Goal: Browse casually

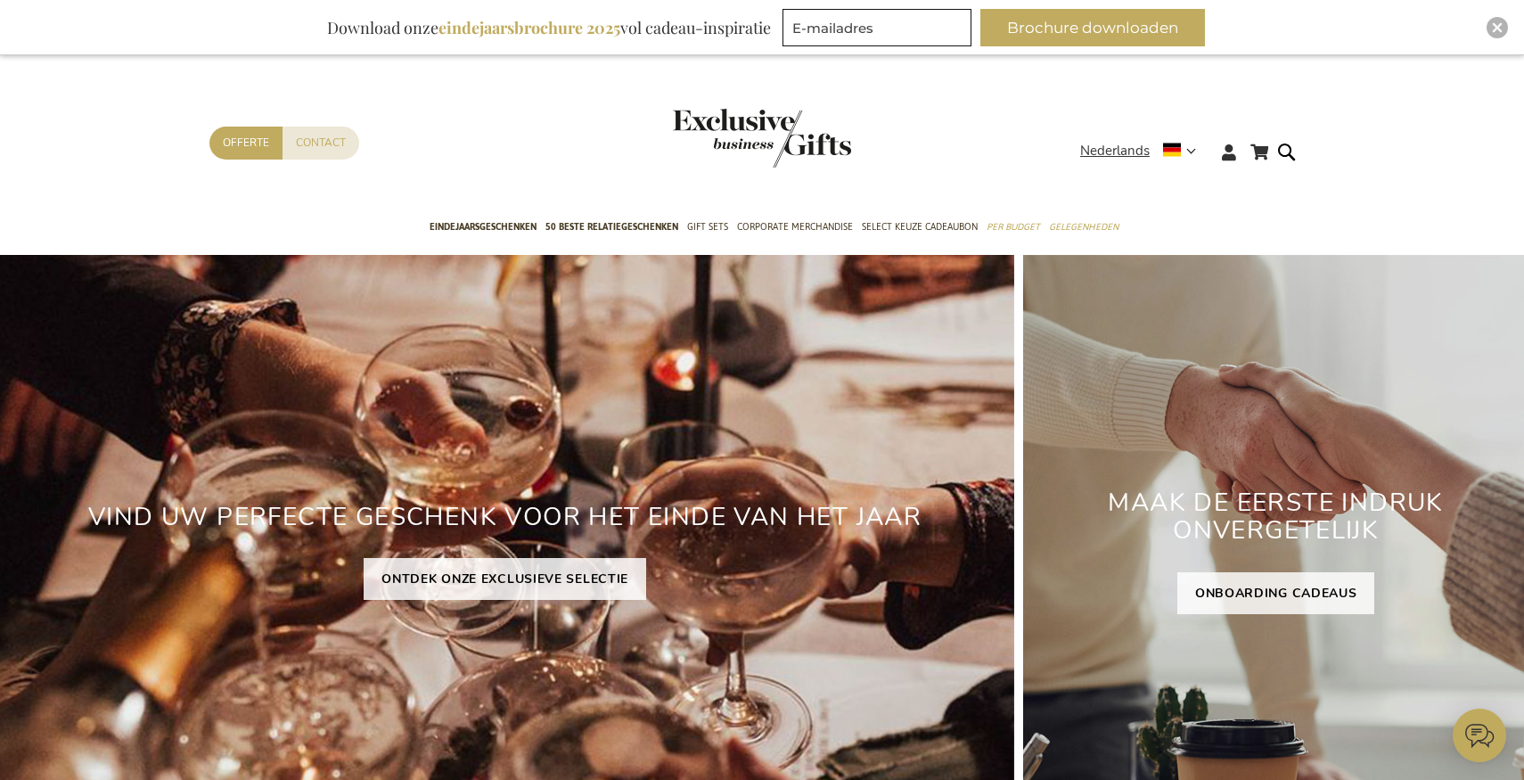
type input "administrator"
click at [1497, 29] on img "Close" at bounding box center [1497, 27] width 11 height 11
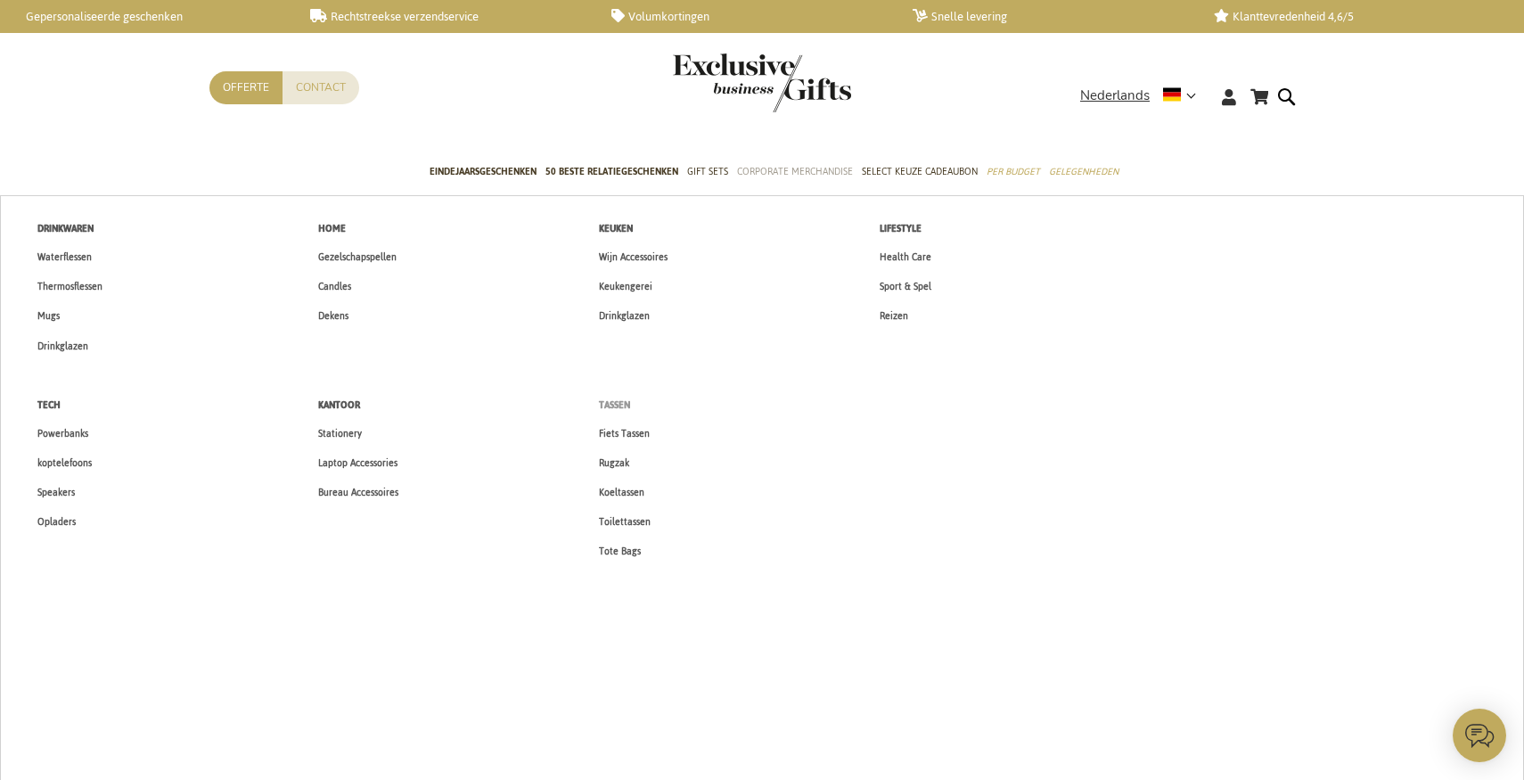
click at [609, 399] on span "Tassen" at bounding box center [614, 405] width 31 height 19
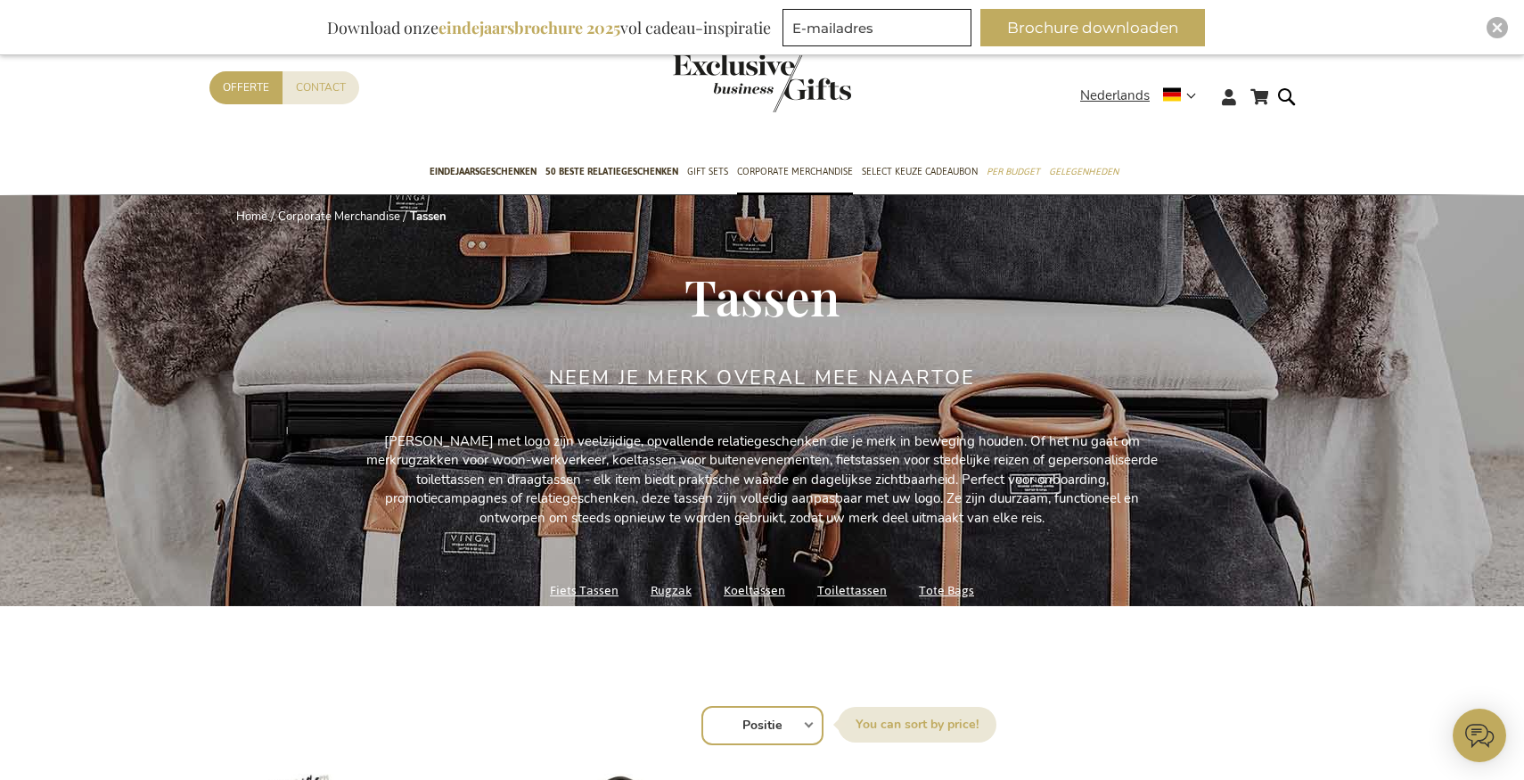
type input "administrator"
click at [678, 589] on link "Rugzak" at bounding box center [670, 590] width 41 height 24
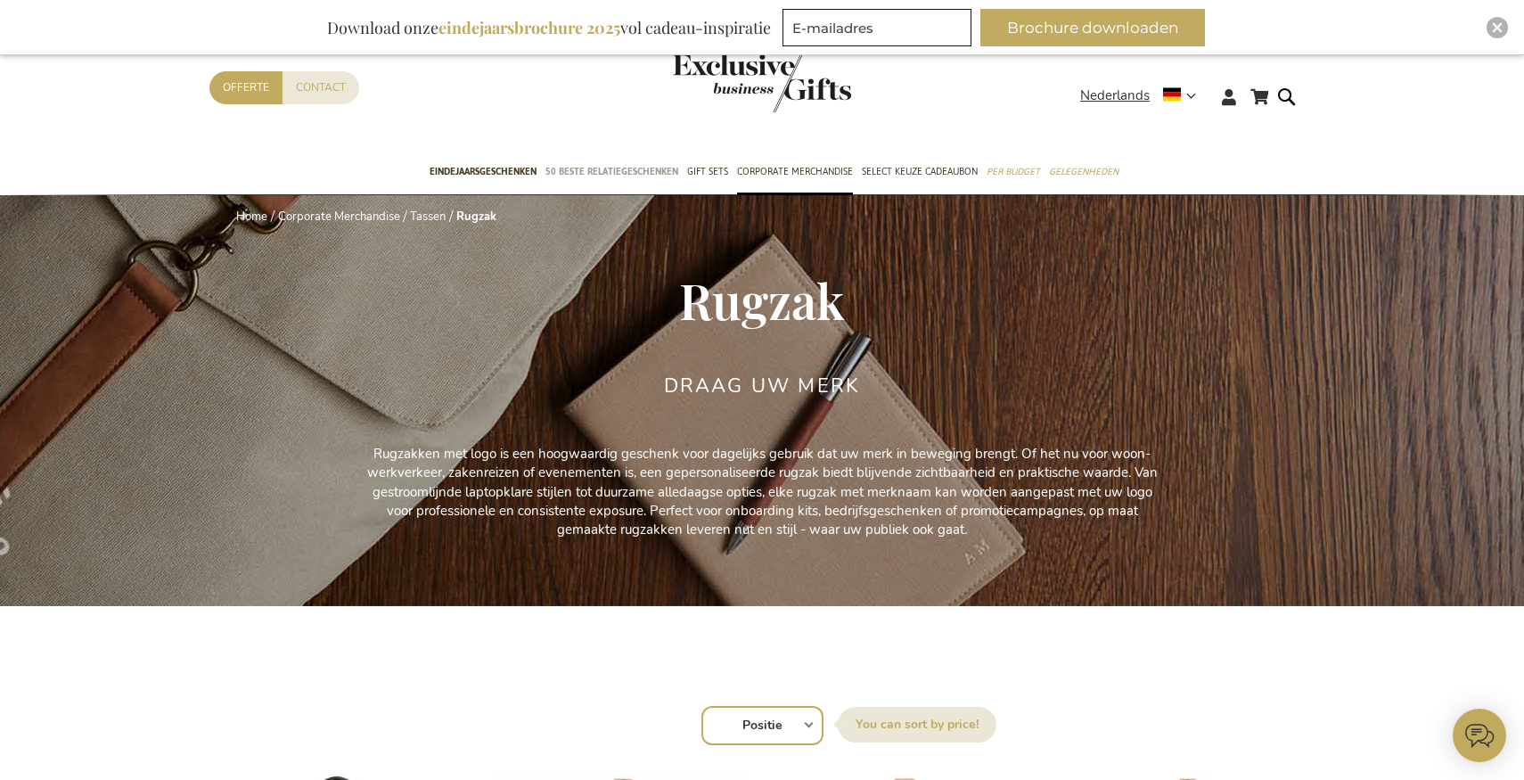
type input "administrator"
click at [584, 166] on span "50 beste relatiegeschenken" at bounding box center [611, 171] width 133 height 19
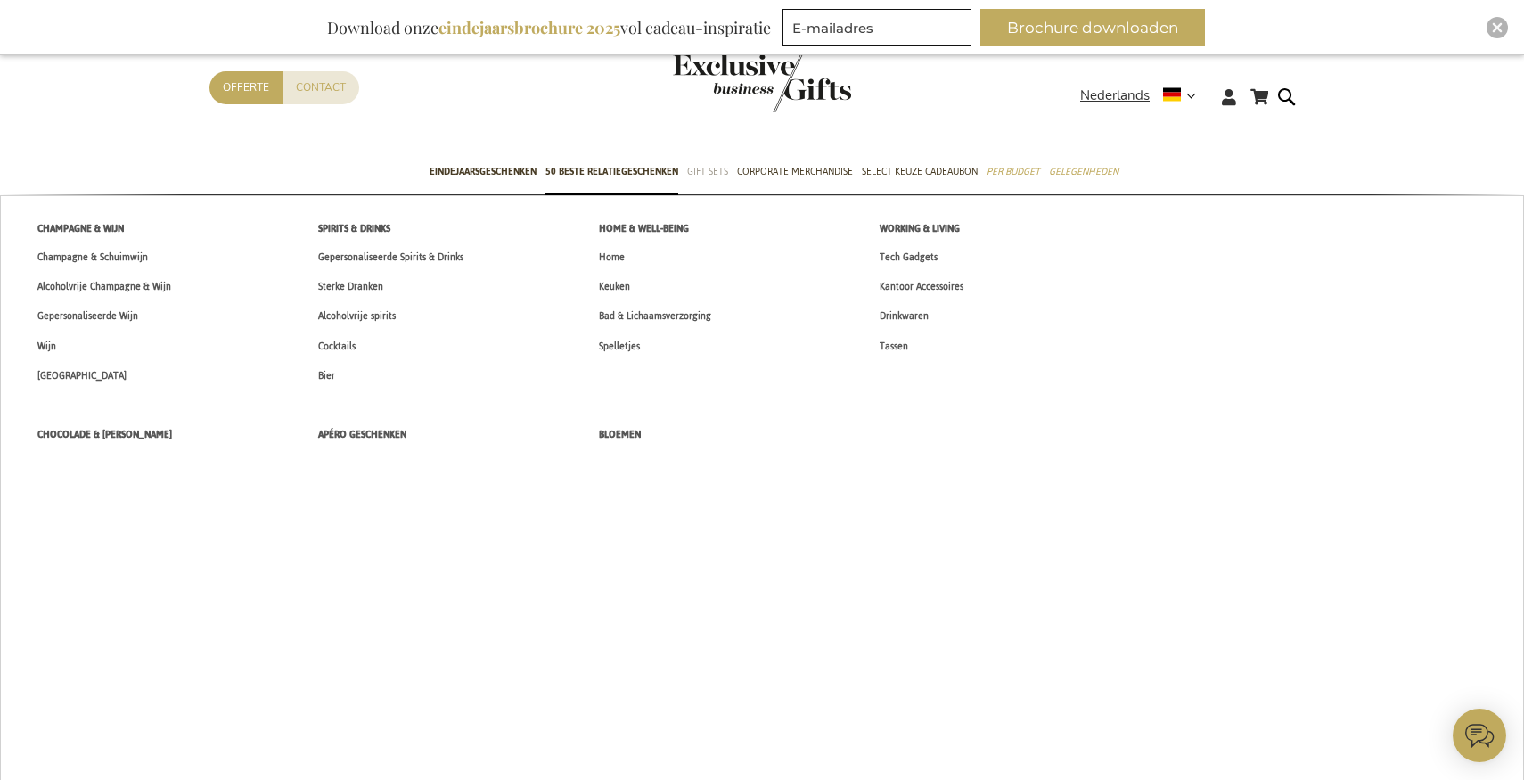
type input "administrator"
click at [718, 176] on span "Gift Sets" at bounding box center [707, 171] width 41 height 19
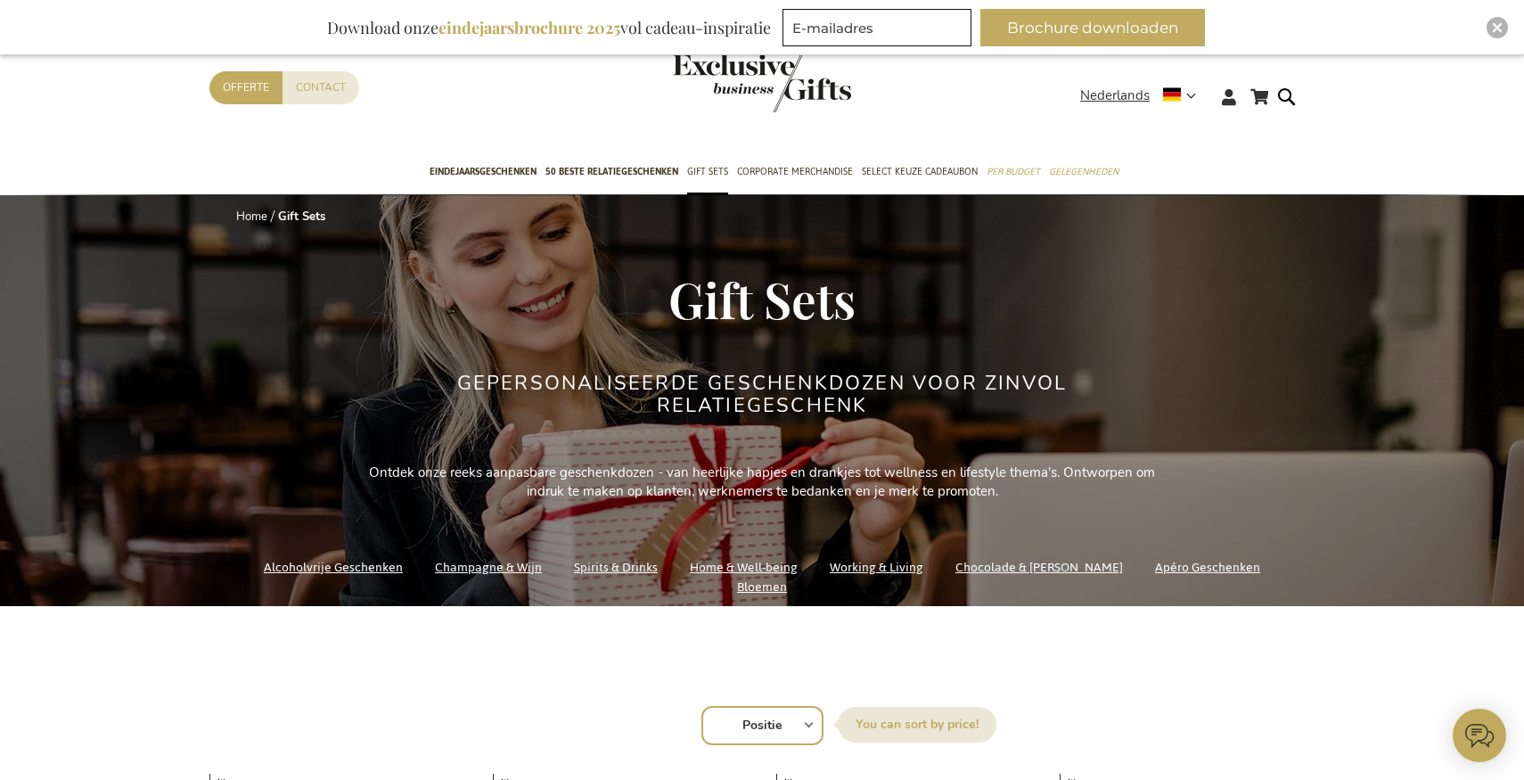
type input "administrator"
click at [1496, 28] on img "Close" at bounding box center [1497, 27] width 11 height 11
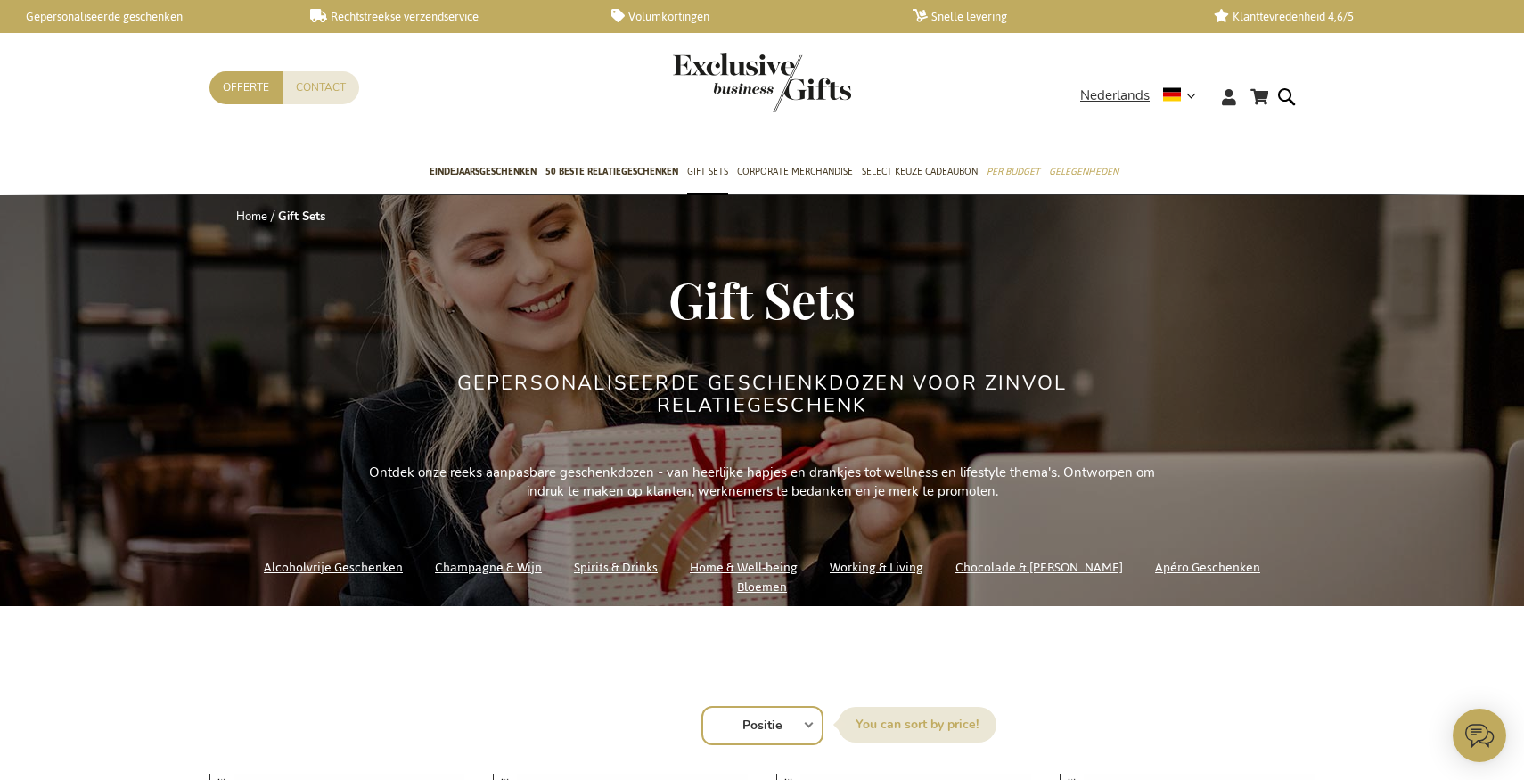
click at [787, 577] on link "Bloemen" at bounding box center [762, 587] width 50 height 24
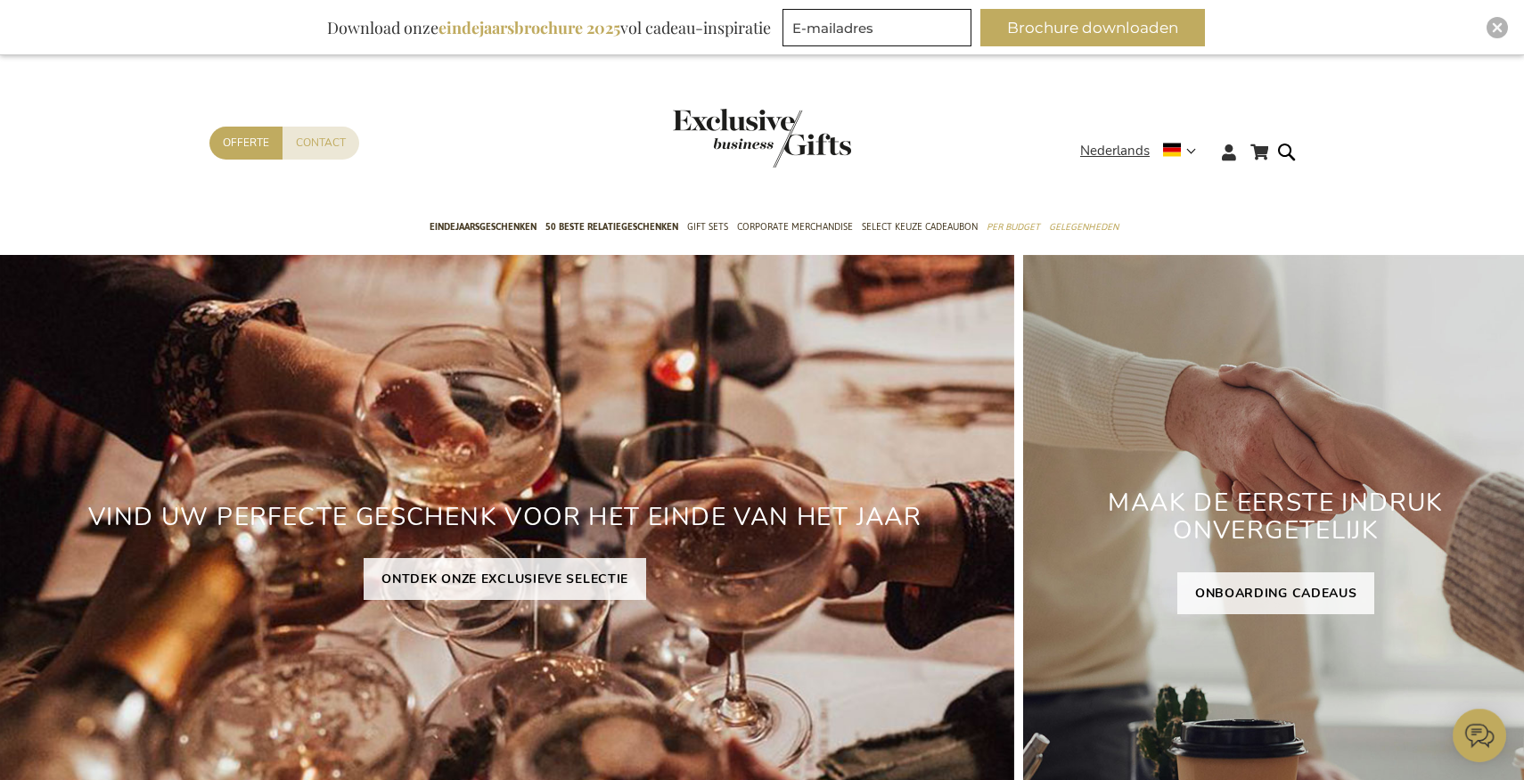
type input "administrator"
click at [1492, 29] on img "Close" at bounding box center [1497, 27] width 11 height 11
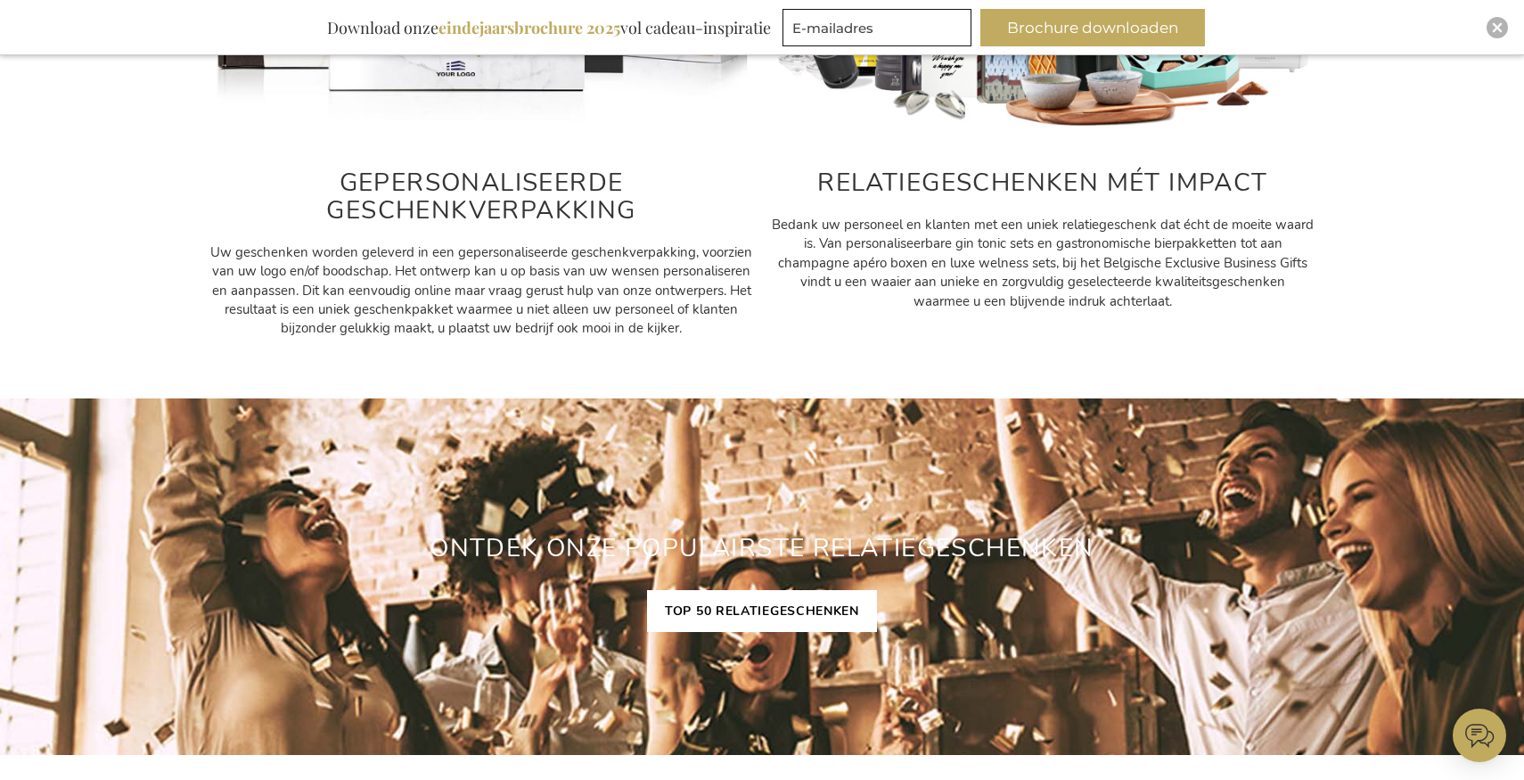
scroll to position [1862, 0]
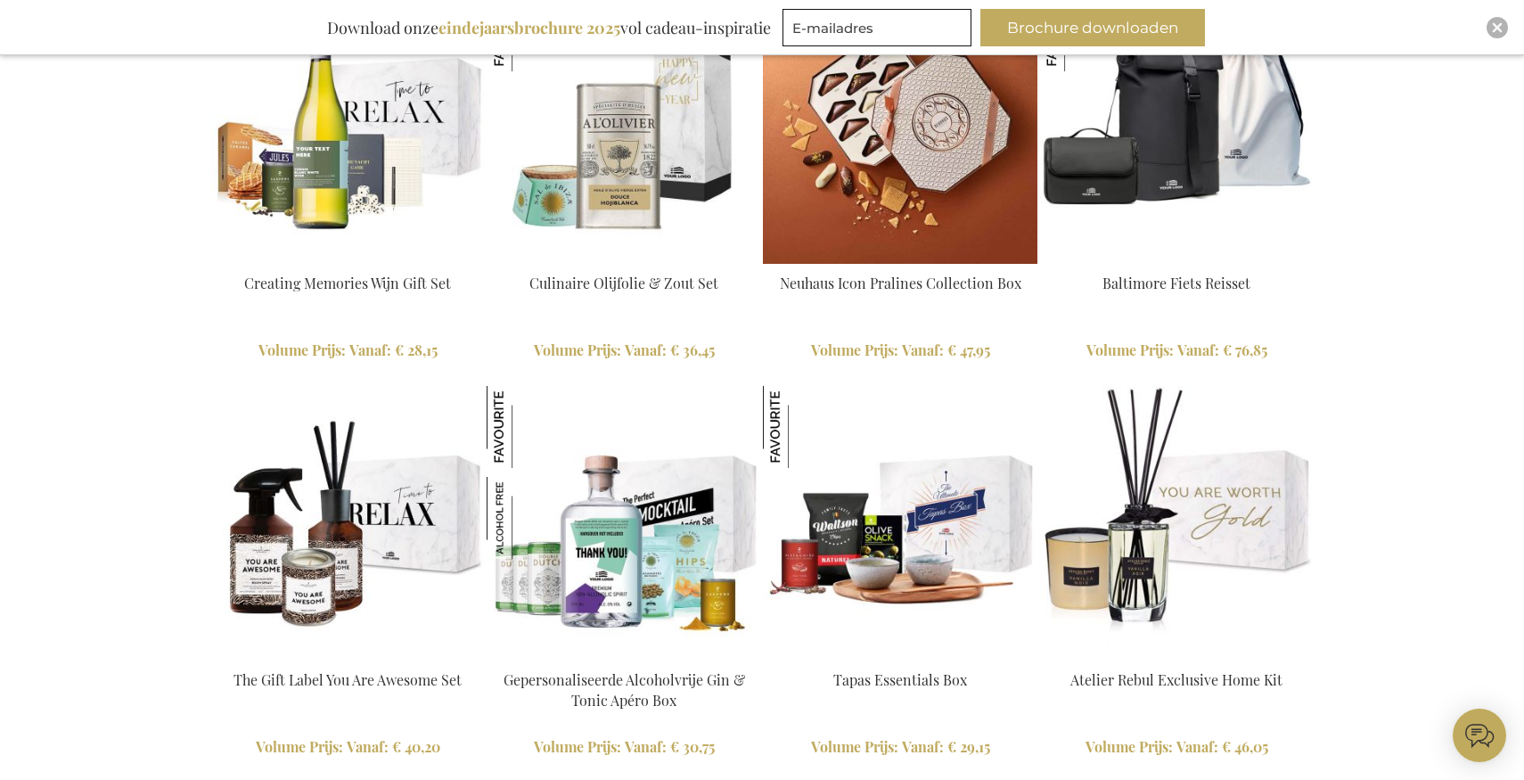
type input "administrator"
click at [906, 133] on img at bounding box center [900, 126] width 274 height 274
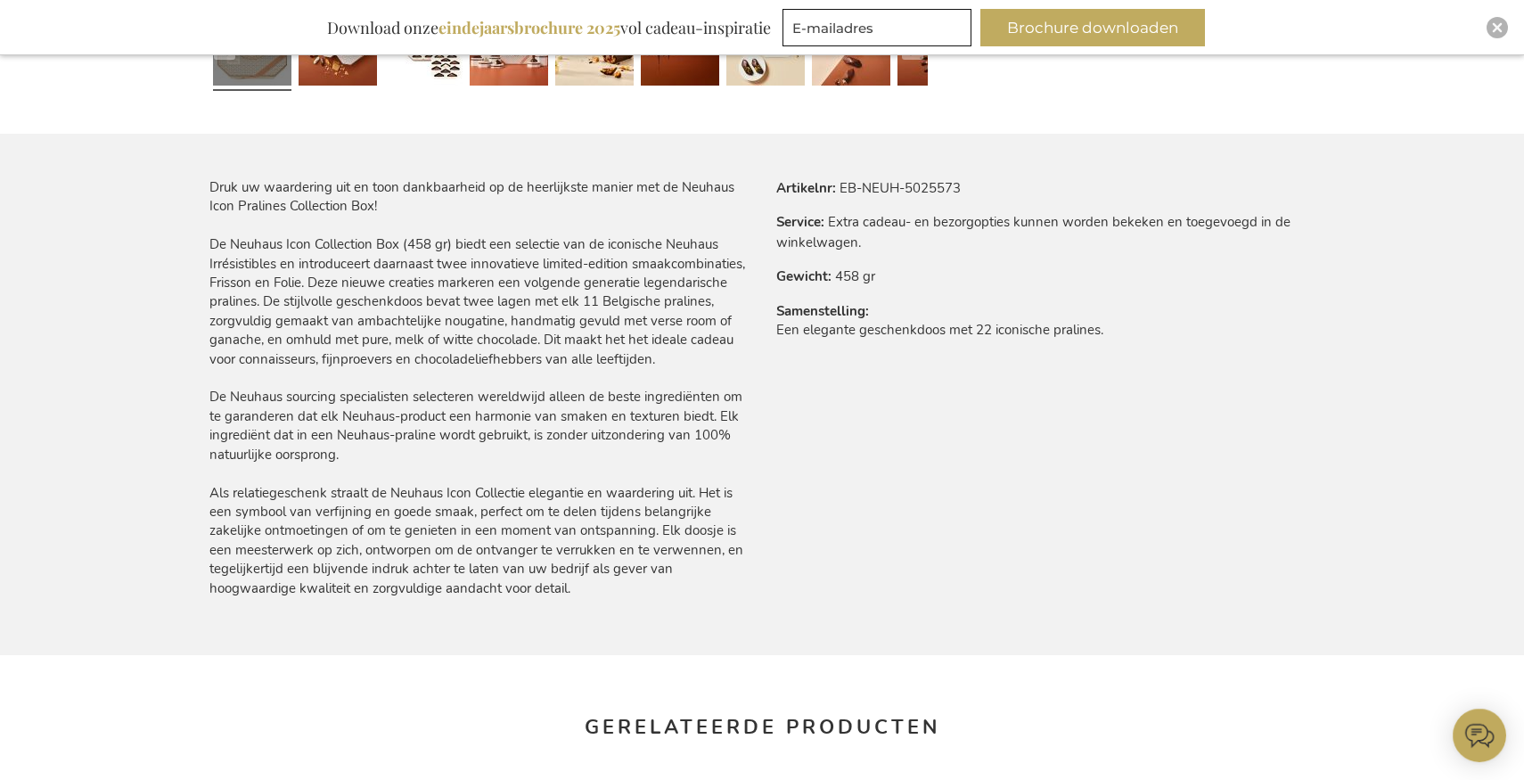
type input "administrator"
click at [816, 330] on td "Een elegante geschenkdoos met 22 iconische pralines." at bounding box center [1045, 335] width 538 height 28
click at [0, 0] on th "Gewicht" at bounding box center [0, 0] width 0 height 0
click at [0, 0] on td "Extra cadeau- en bezorgopties kunnen worden bekeken en toegevoegd in de winkelw…" at bounding box center [0, 0] width 0 height 0
click at [800, 198] on tbody "Artikelnr EB-NEUH-5025573 Service Extra cadeau- en bezorgopties kunnen worden b…" at bounding box center [1045, 270] width 538 height 185
